Goal: Complete application form: Complete application form

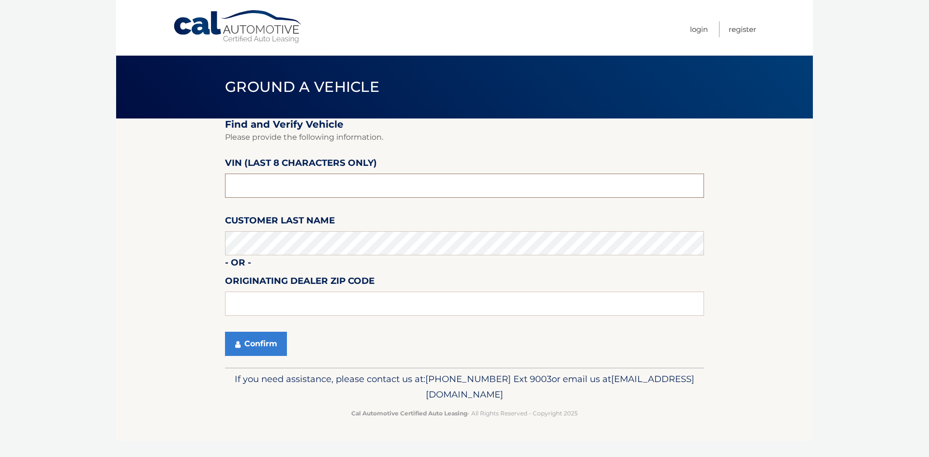
click at [285, 189] on input "text" at bounding box center [464, 186] width 479 height 24
paste input "3CZRZ2H3"
click at [260, 190] on input "3CZRZ2H3" at bounding box center [464, 186] width 479 height 24
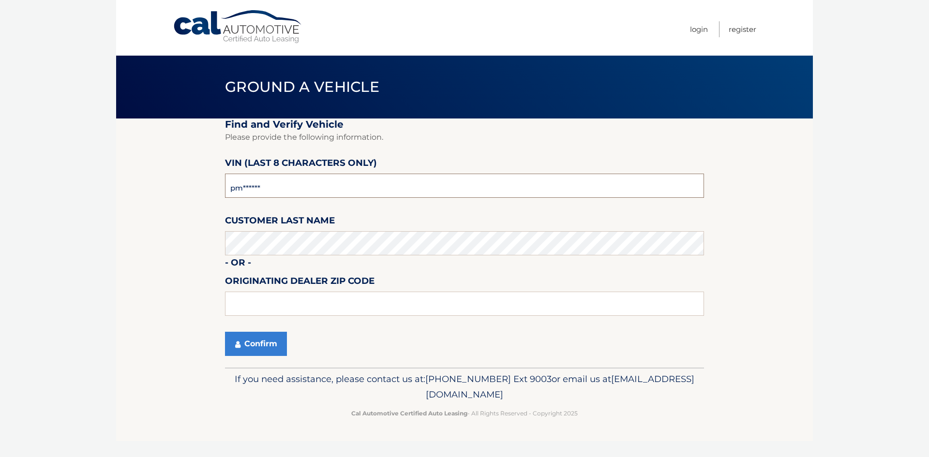
type input "p*******"
type input "PM707795"
click at [245, 343] on button "Confirm" at bounding box center [256, 344] width 62 height 24
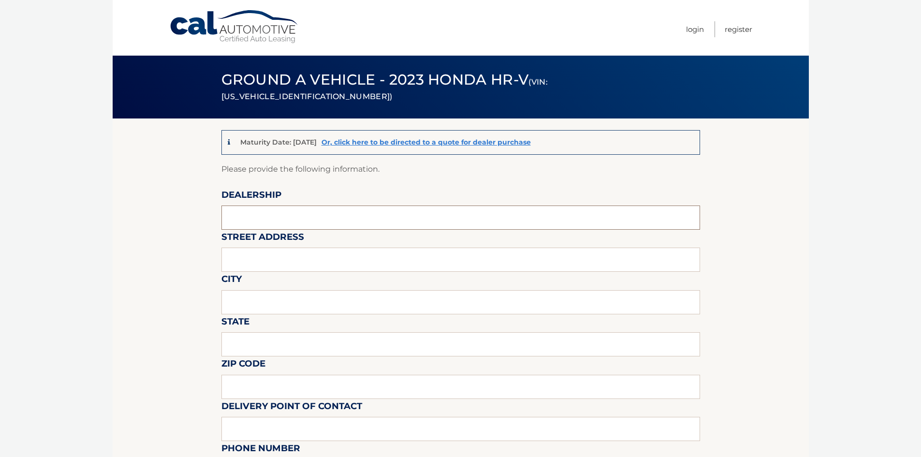
click at [239, 219] on input "text" at bounding box center [461, 218] width 479 height 24
type input "GARDEN CITY MAZDA"
click at [260, 264] on input "text" at bounding box center [461, 260] width 479 height 24
type input "[STREET_ADDRESS]"
click at [255, 303] on input "text" at bounding box center [461, 302] width 479 height 24
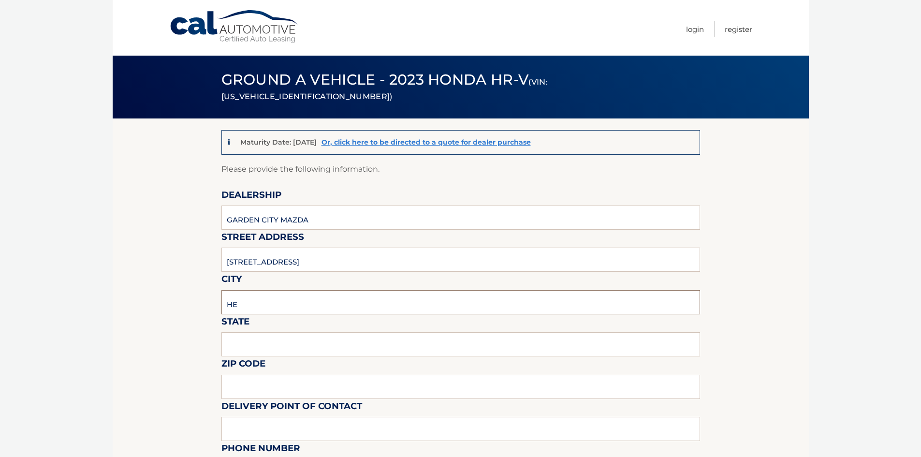
type input "HEMPSTEAD"
click at [278, 350] on input "text" at bounding box center [461, 344] width 479 height 24
type input "[US_STATE]"
type input "11369"
type input "[PERSON_NAME]"
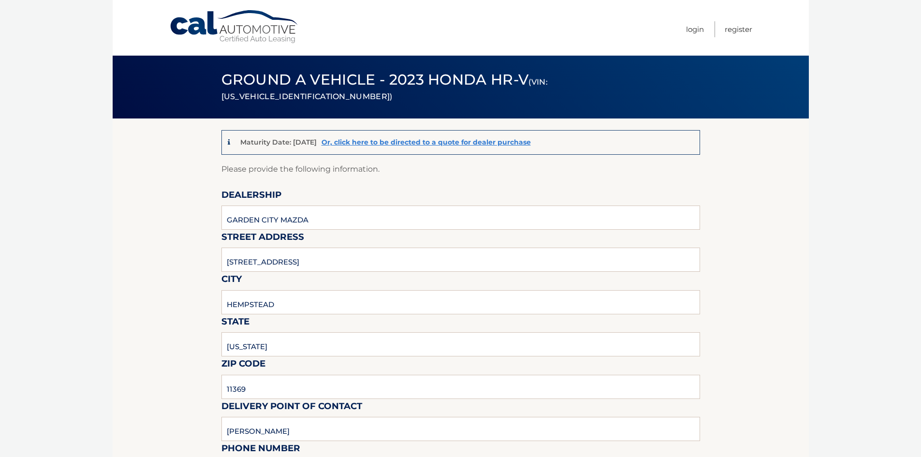
type input "3472003552"
type input "[EMAIL_ADDRESS][DOMAIN_NAME]"
click at [255, 386] on input "11369" at bounding box center [461, 387] width 479 height 24
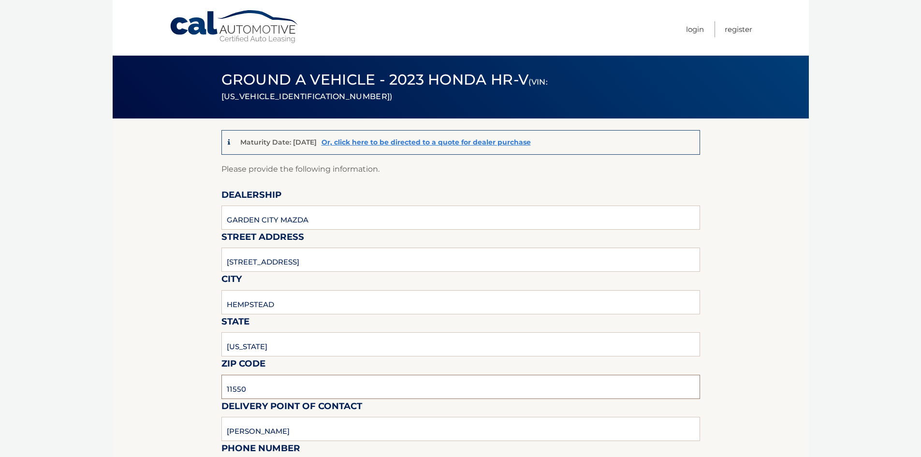
type input "11550"
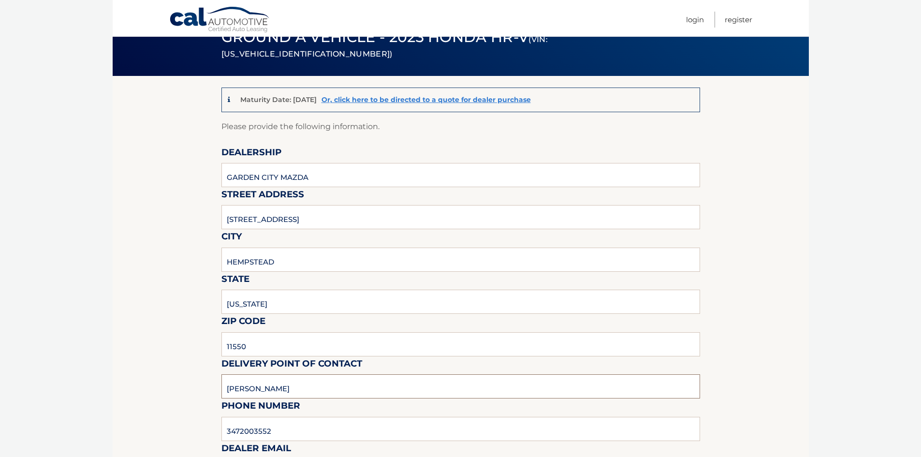
scroll to position [97, 0]
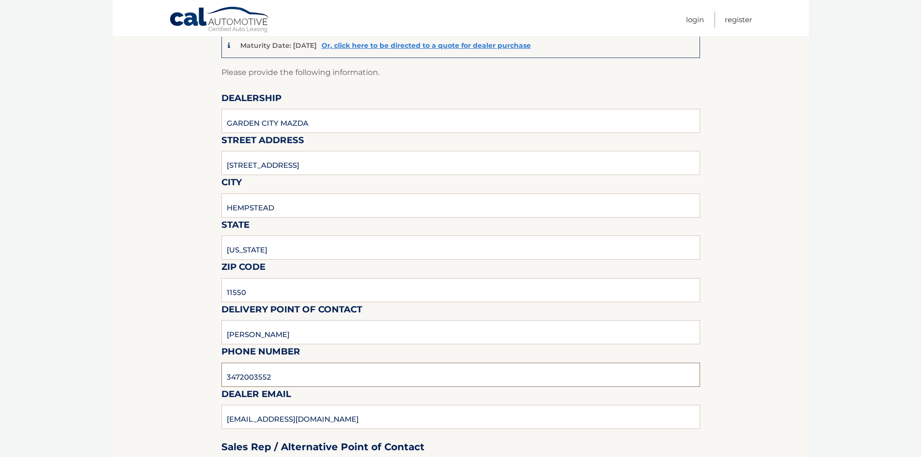
click at [296, 380] on input "3472003552" at bounding box center [461, 375] width 479 height 24
drag, startPoint x: 388, startPoint y: 419, endPoint x: 376, endPoint y: 425, distance: 13.2
click at [388, 420] on div "Sales Rep / Alternative Point of Contact" at bounding box center [461, 429] width 479 height 68
click at [270, 412] on div "Sales Rep / Alternative Point of Contact" at bounding box center [461, 429] width 479 height 68
click at [271, 418] on div "Sales Rep / Alternative Point of Contact" at bounding box center [461, 429] width 479 height 68
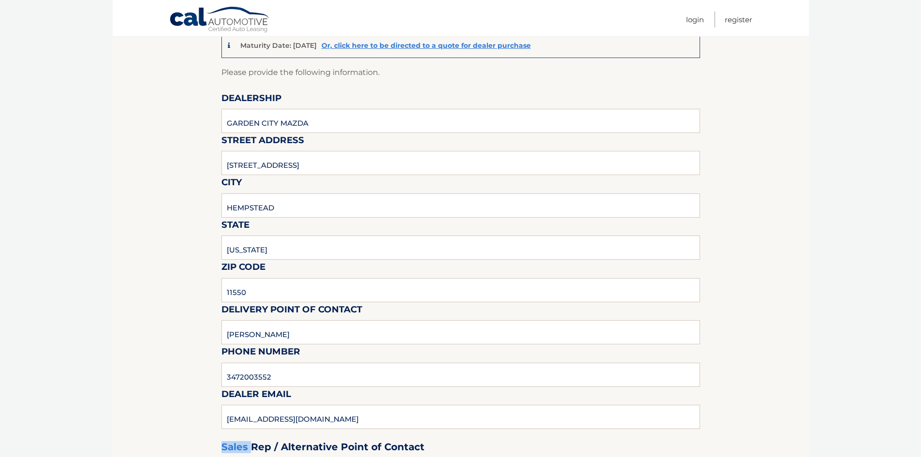
drag, startPoint x: 271, startPoint y: 418, endPoint x: 298, endPoint y: 417, distance: 27.1
click at [273, 420] on div "Sales Rep / Alternative Point of Contact" at bounding box center [461, 429] width 479 height 68
click at [306, 416] on div "Sales Rep / Alternative Point of Contact" at bounding box center [461, 429] width 479 height 68
click at [308, 415] on div "Sales Rep / Alternative Point of Contact" at bounding box center [461, 429] width 479 height 68
click at [309, 340] on input "[PERSON_NAME]" at bounding box center [461, 332] width 479 height 24
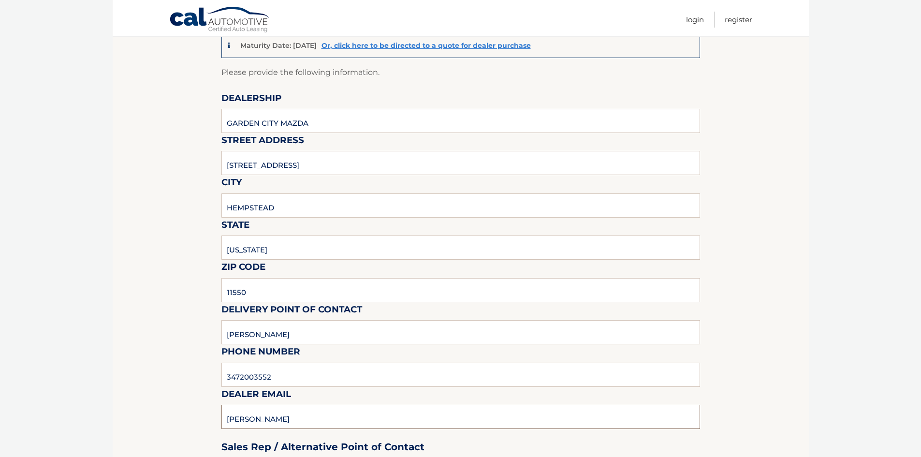
type input "[PERSON_NAME][EMAIL_ADDRESS][DOMAIN_NAME]"
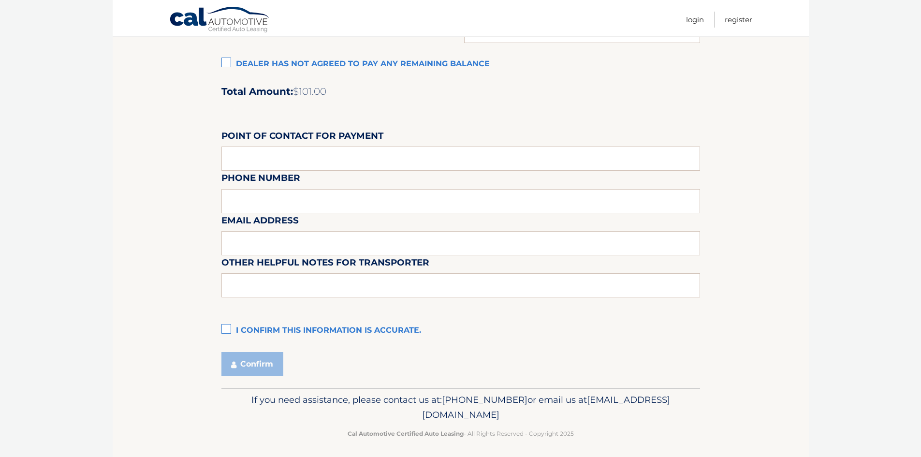
scroll to position [795, 0]
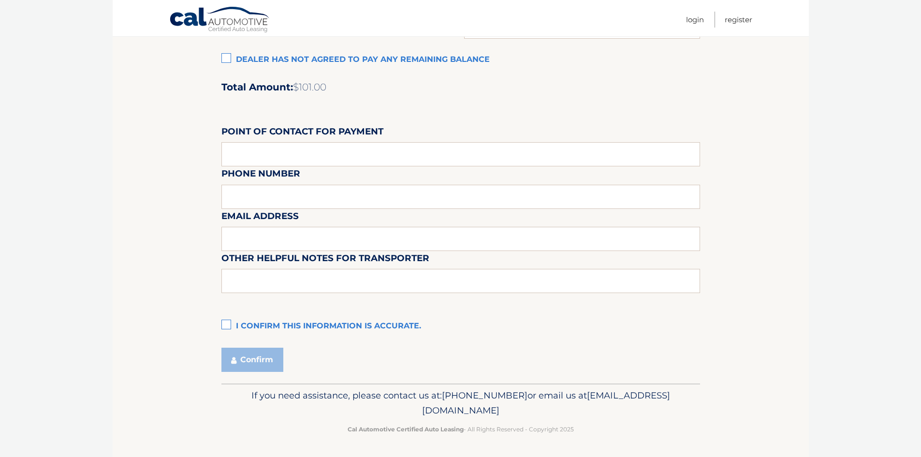
click at [229, 323] on label "I confirm this information is accurate." at bounding box center [461, 326] width 479 height 19
click at [0, 0] on input "I confirm this information is accurate." at bounding box center [0, 0] width 0 height 0
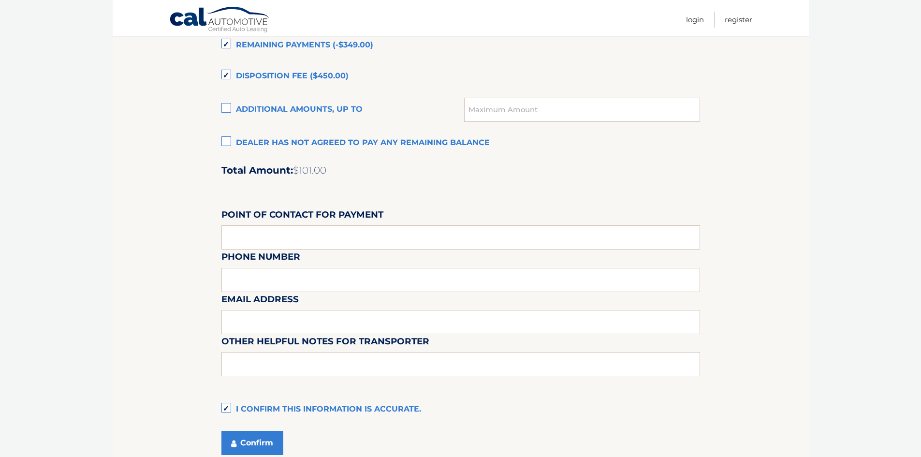
scroll to position [504, 0]
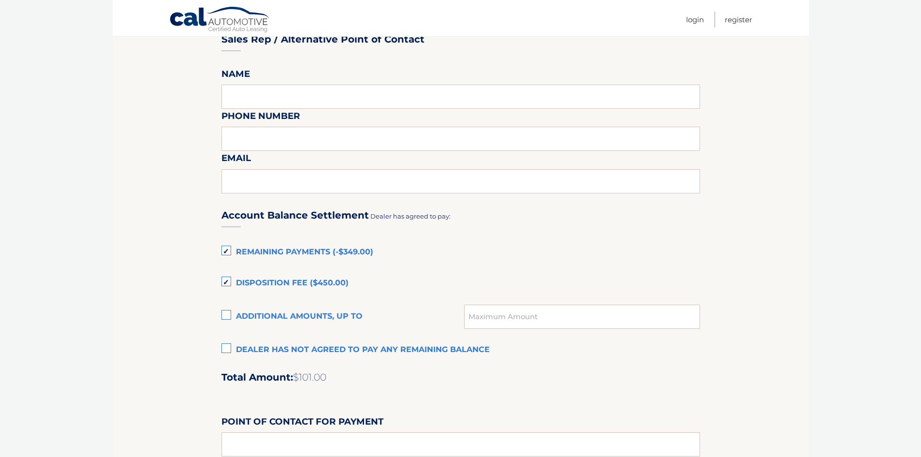
click at [225, 282] on label "Disposition Fee ($450.00)" at bounding box center [461, 283] width 479 height 19
click at [0, 0] on input "Disposition Fee ($450.00)" at bounding box center [0, 0] width 0 height 0
click at [227, 252] on label "Remaining Payments (-$349.00)" at bounding box center [461, 252] width 479 height 19
click at [0, 0] on input "Remaining Payments (-$349.00)" at bounding box center [0, 0] width 0 height 0
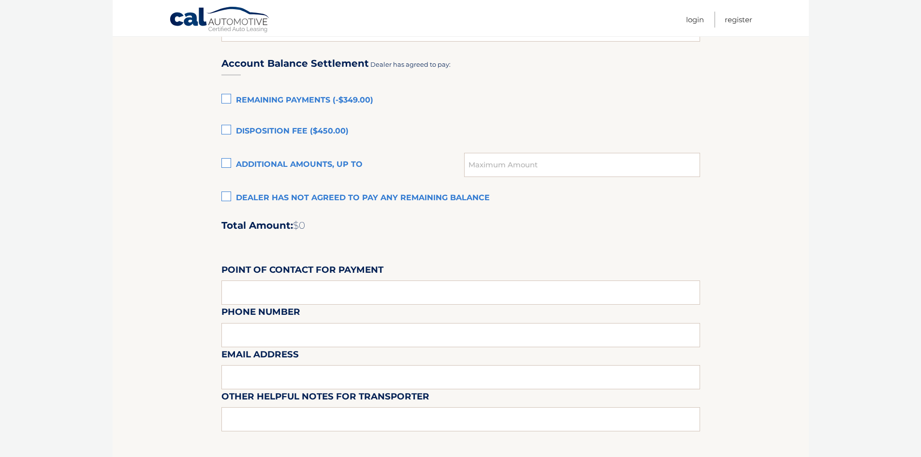
scroll to position [795, 0]
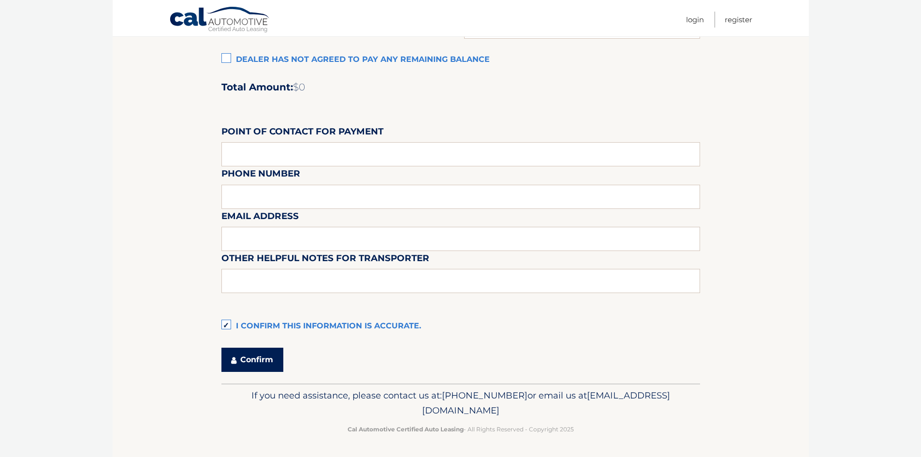
click at [265, 363] on button "Confirm" at bounding box center [253, 360] width 62 height 24
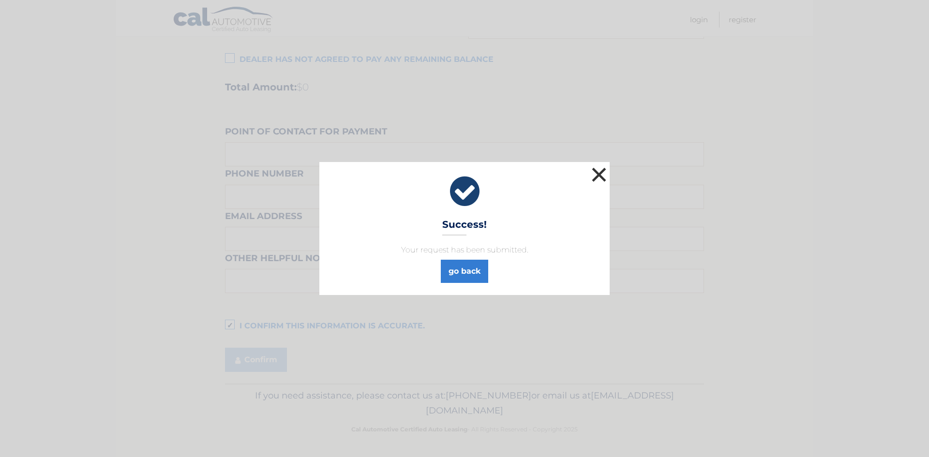
drag, startPoint x: 597, startPoint y: 178, endPoint x: 601, endPoint y: 175, distance: 5.1
click at [598, 178] on button "×" at bounding box center [598, 174] width 19 height 19
